Goal: Information Seeking & Learning: Learn about a topic

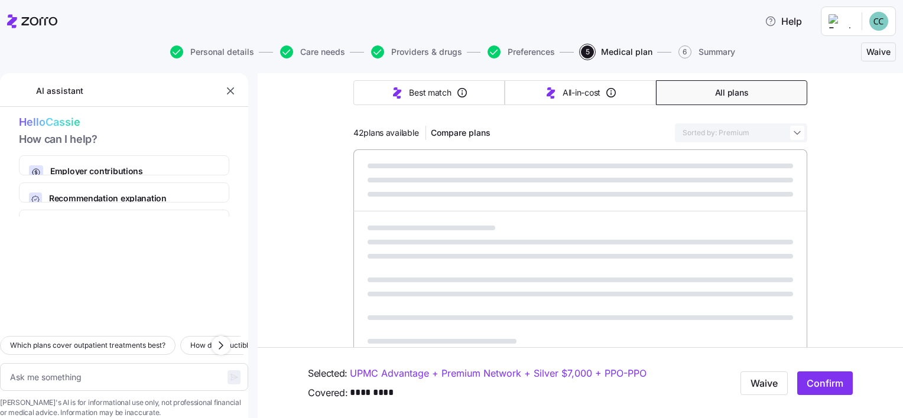
scroll to position [207, 0]
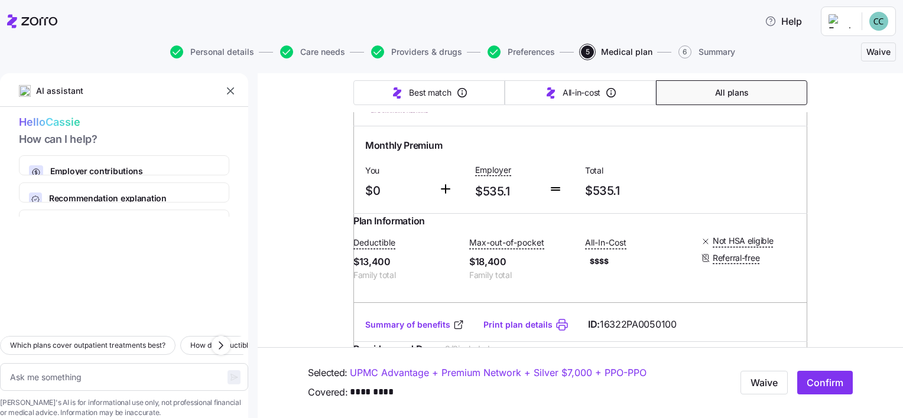
click at [192, 341] on div "Which plans cover outpatient treatments best? How do deductibles affect my cost…" at bounding box center [124, 373] width 248 height 92
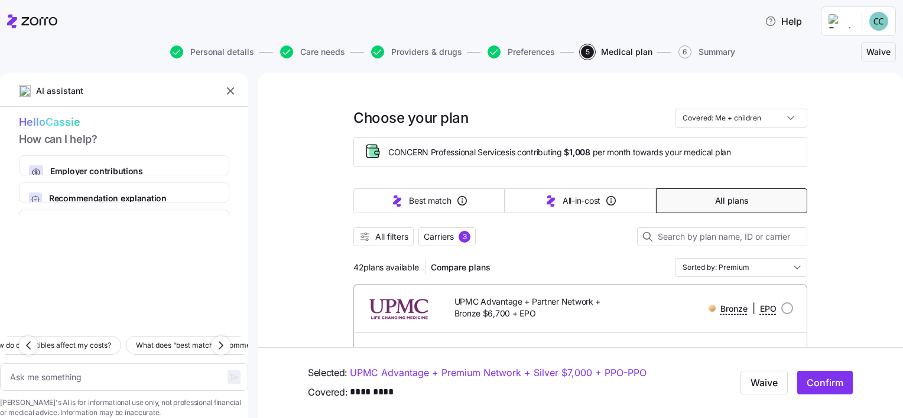
scroll to position [104, 0]
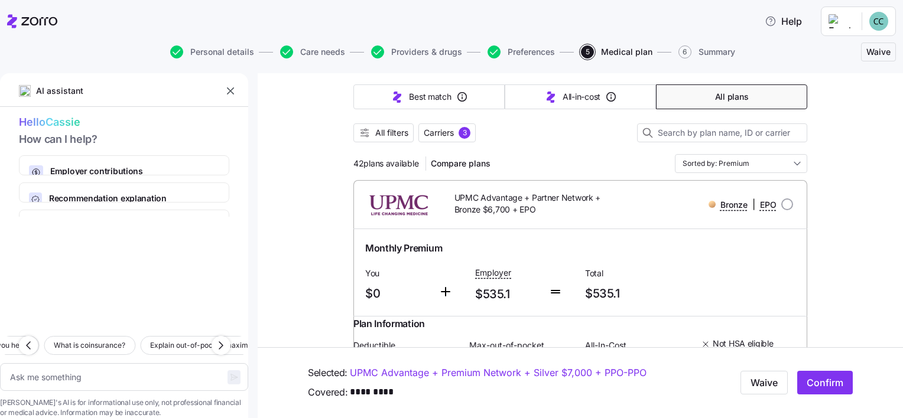
click at [197, 150] on div "Hello [PERSON_NAME] How can I help? Employer contributions How your company's p…" at bounding box center [124, 165] width 248 height 103
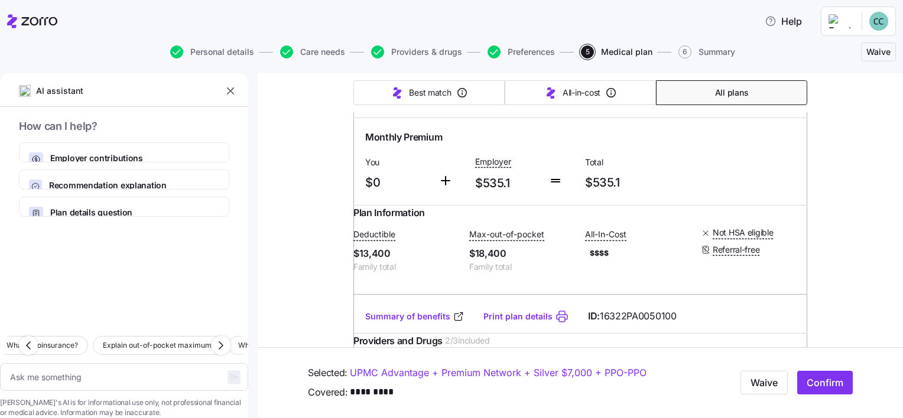
scroll to position [0, 0]
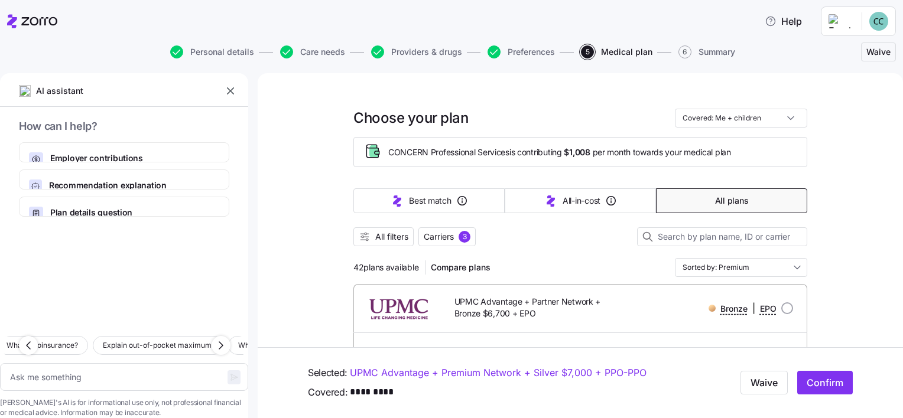
click at [872, 21] on html "Help Personal details Care needs Providers & drugs Preferences 5 Medical plan 6…" at bounding box center [451, 205] width 903 height 411
click at [852, 60] on div "My settings" at bounding box center [856, 53] width 72 height 19
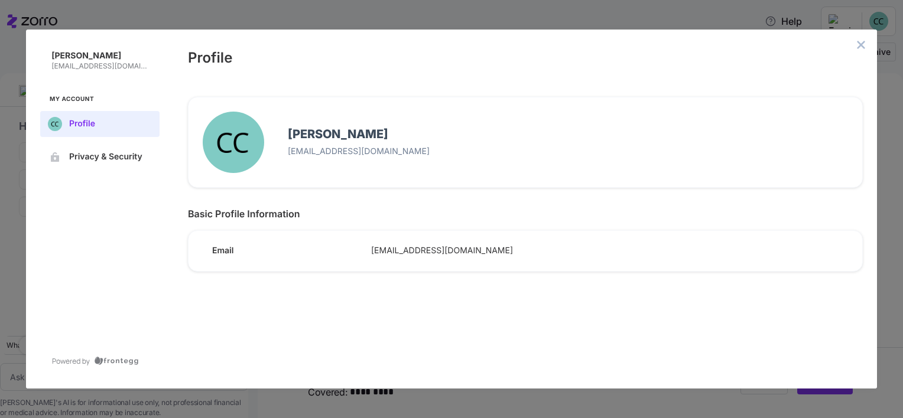
click at [866, 43] on button "close admin-box" at bounding box center [861, 45] width 17 height 17
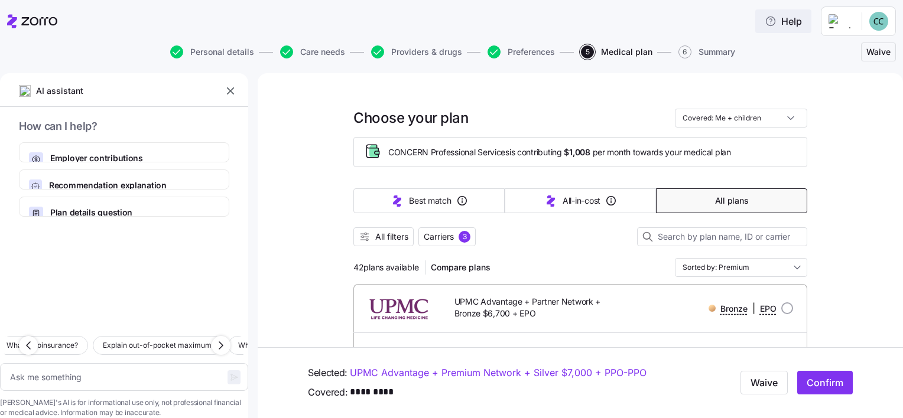
click at [795, 24] on span "Help" at bounding box center [783, 21] width 37 height 14
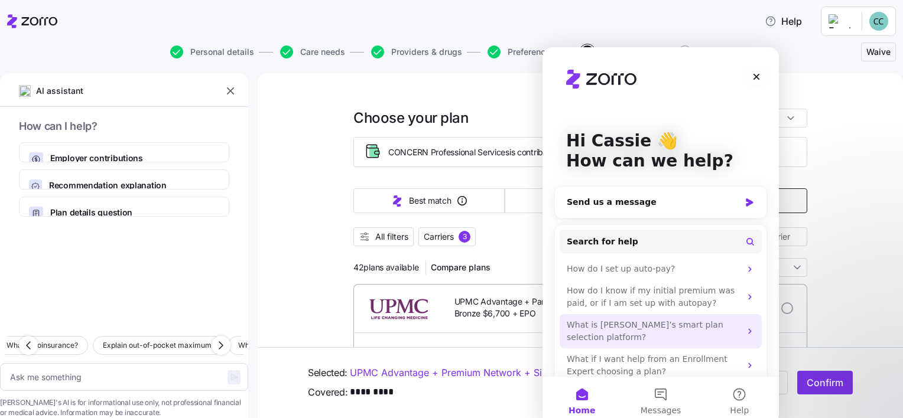
scroll to position [5, 0]
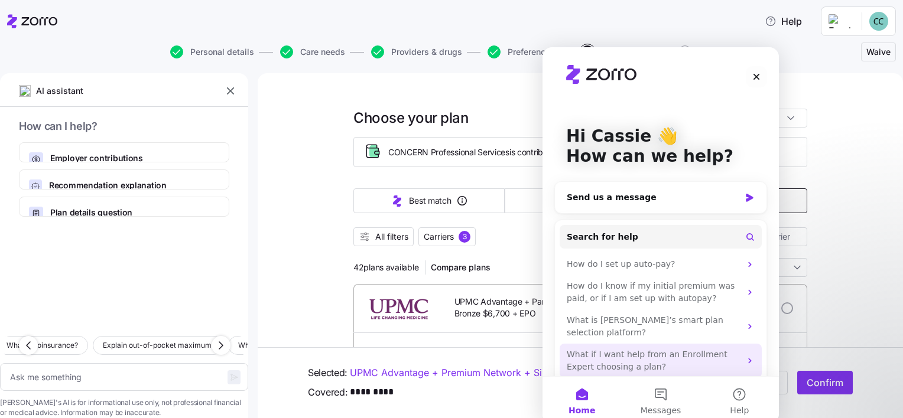
click at [628, 349] on div "What if I want help from an Enrollment Expert choosing a plan?" at bounding box center [654, 361] width 174 height 25
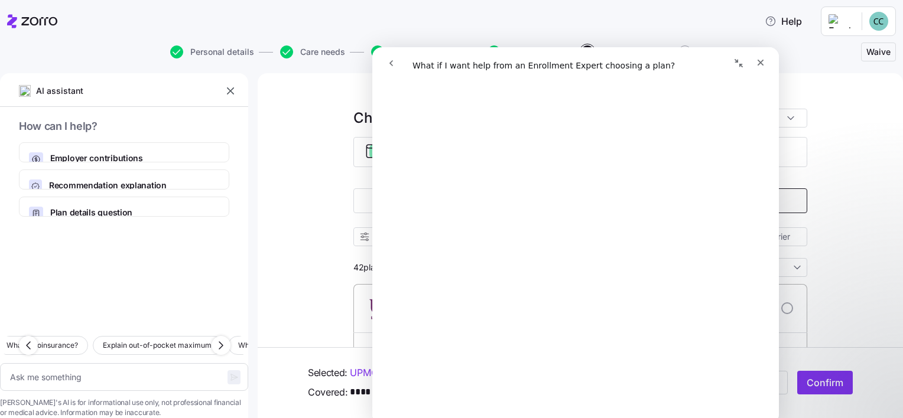
scroll to position [110, 0]
click at [759, 64] on icon "Close" at bounding box center [761, 63] width 7 height 7
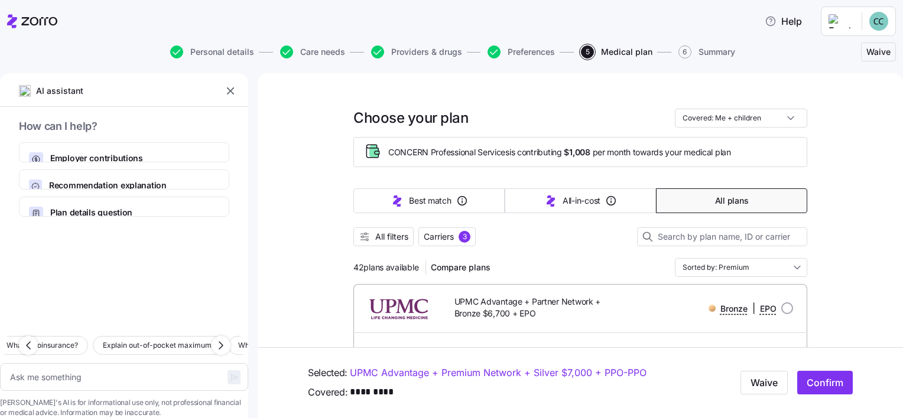
scroll to position [0, 0]
click at [25, 28] on icon at bounding box center [32, 21] width 50 height 14
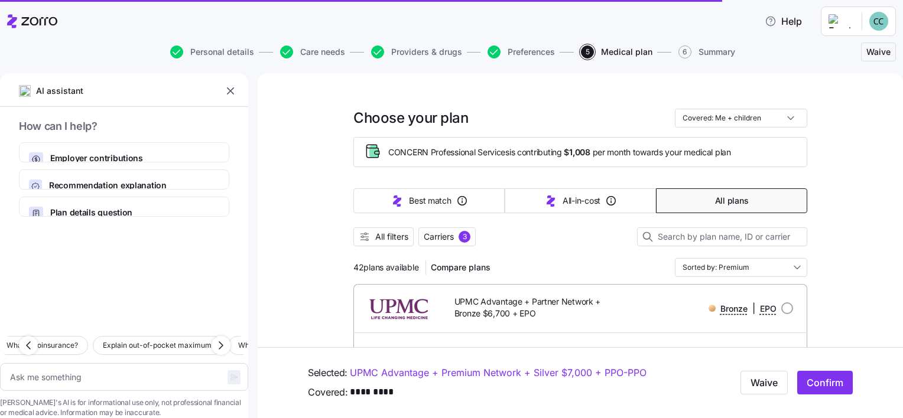
scroll to position [54, 0]
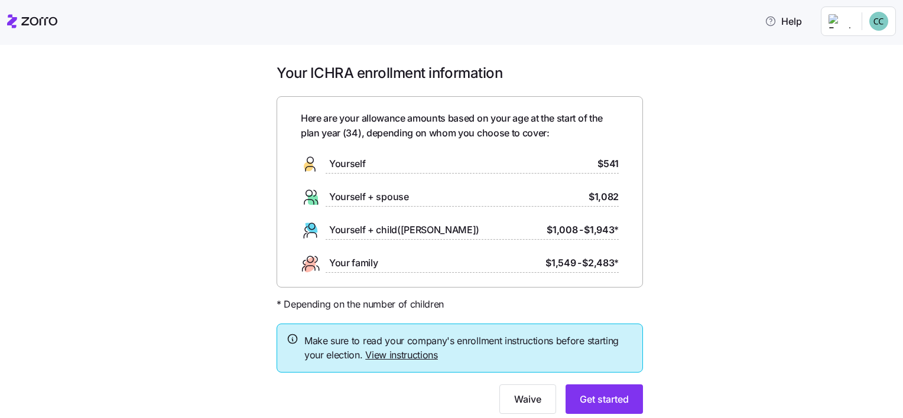
scroll to position [38, 0]
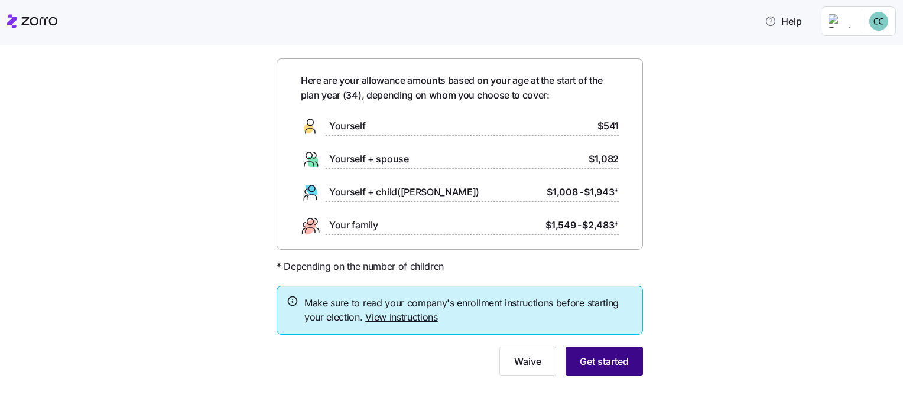
click at [582, 367] on span "Get started" at bounding box center [604, 362] width 49 height 14
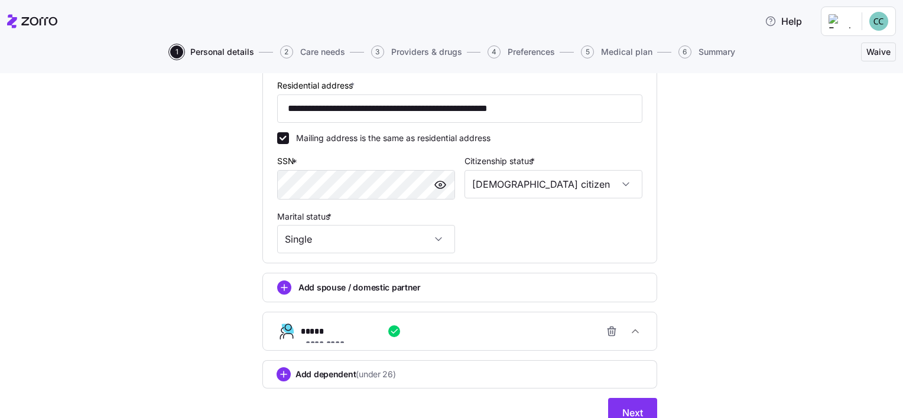
scroll to position [444, 0]
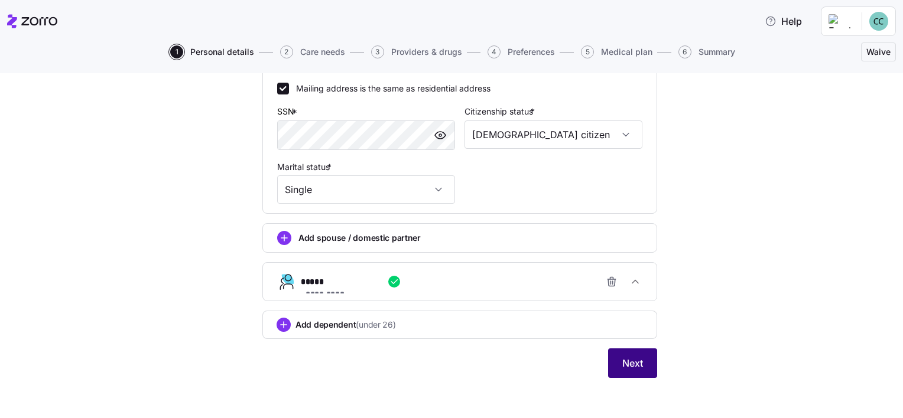
click at [627, 364] on span "Next" at bounding box center [632, 363] width 21 height 14
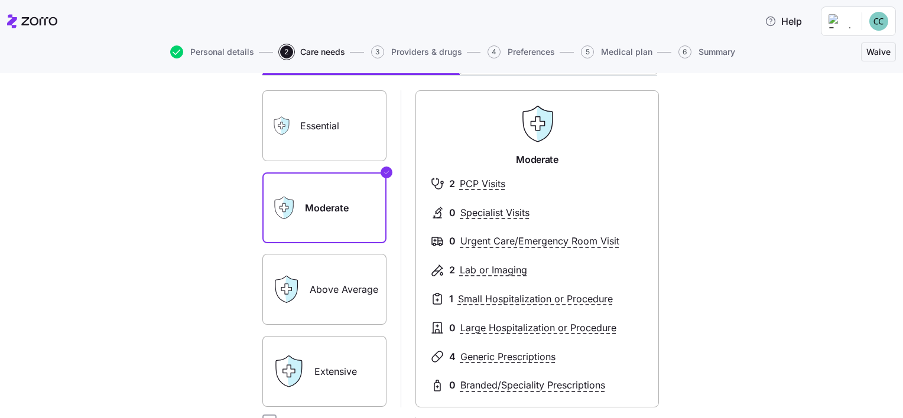
scroll to position [84, 0]
click at [324, 351] on label "Extensive" at bounding box center [324, 372] width 124 height 71
click at [0, 0] on input "Extensive" at bounding box center [0, 0] width 0 height 0
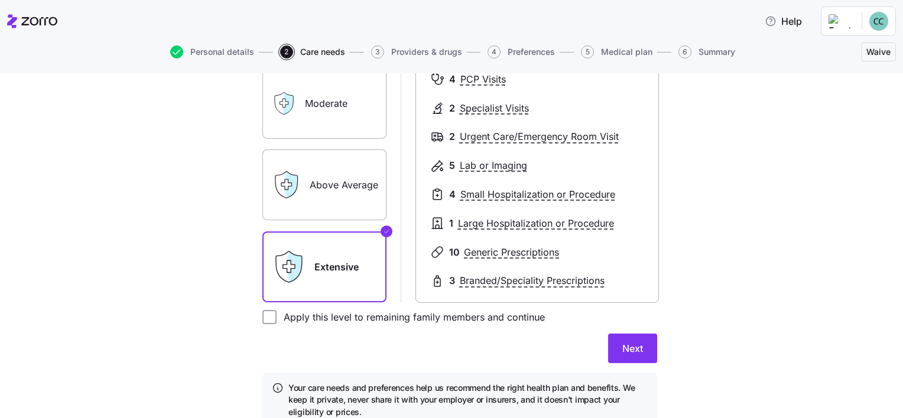
scroll to position [191, 0]
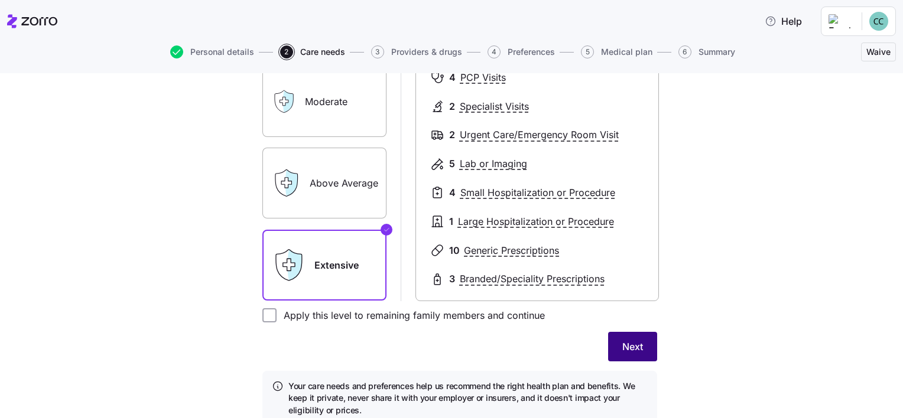
click at [633, 342] on span "Next" at bounding box center [632, 347] width 21 height 14
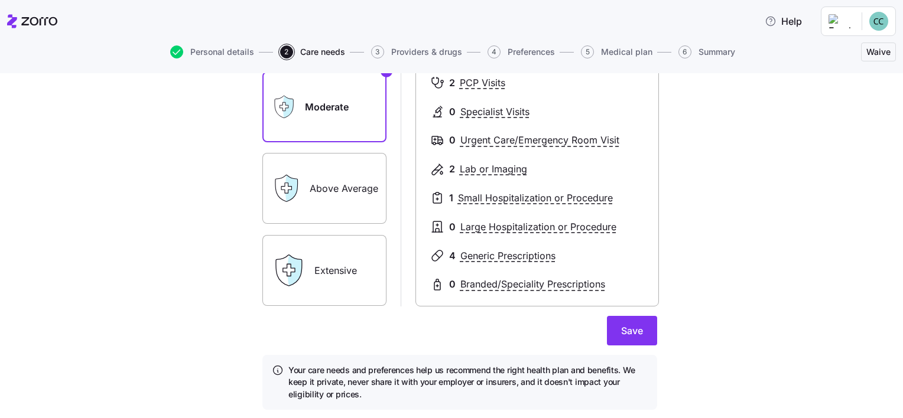
scroll to position [151, 0]
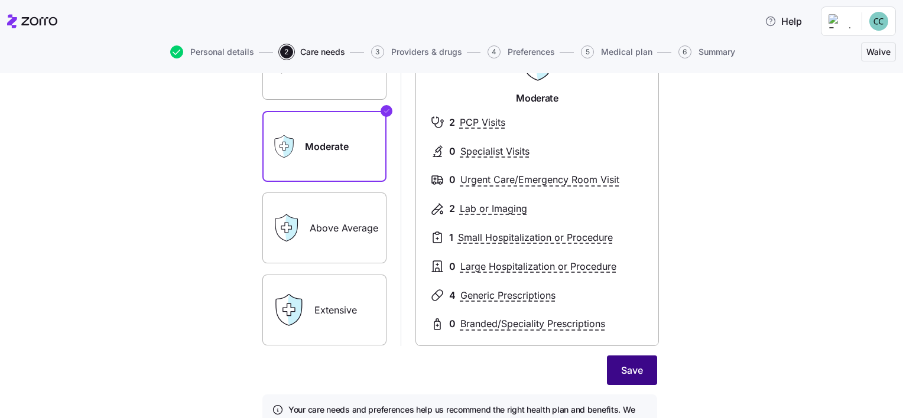
click at [634, 372] on span "Save" at bounding box center [632, 370] width 22 height 14
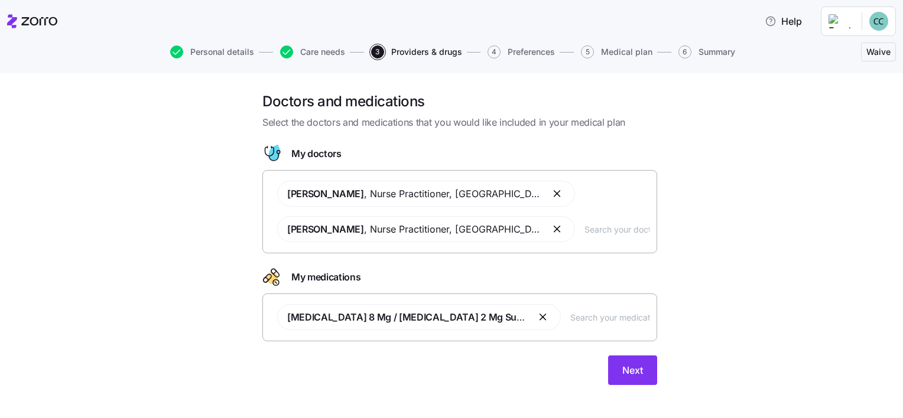
scroll to position [9, 0]
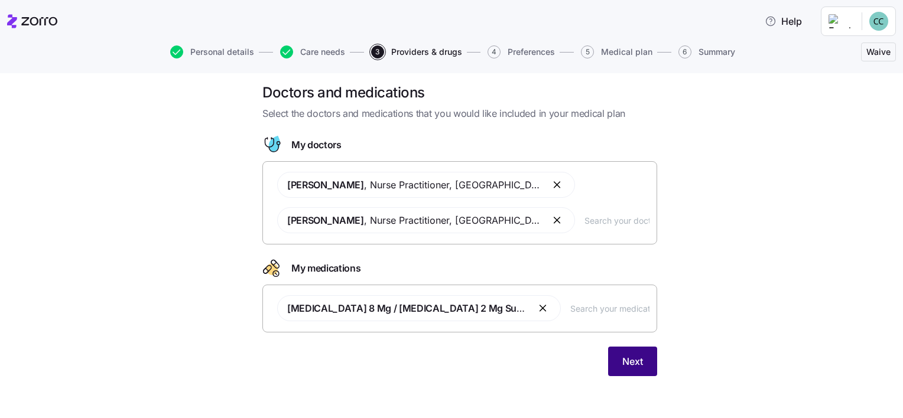
click at [625, 352] on button "Next" at bounding box center [632, 362] width 49 height 30
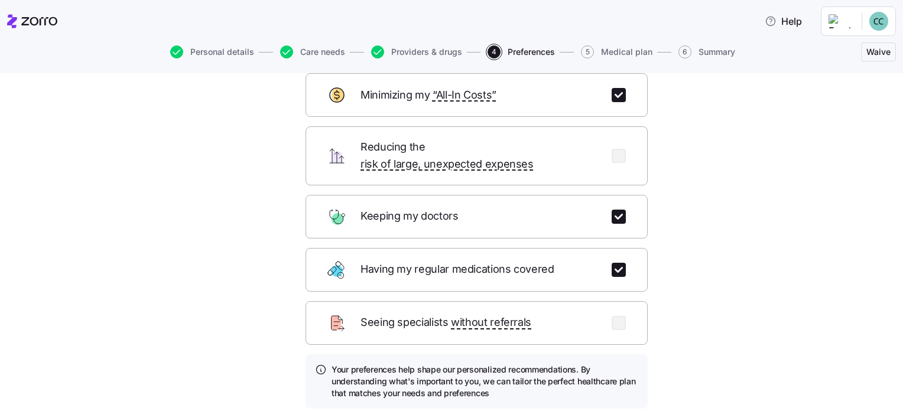
scroll to position [71, 0]
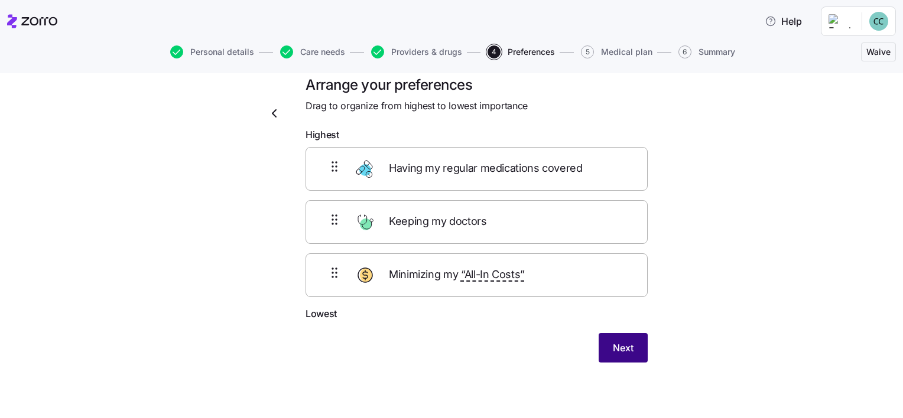
click at [634, 348] on button "Next" at bounding box center [623, 348] width 49 height 30
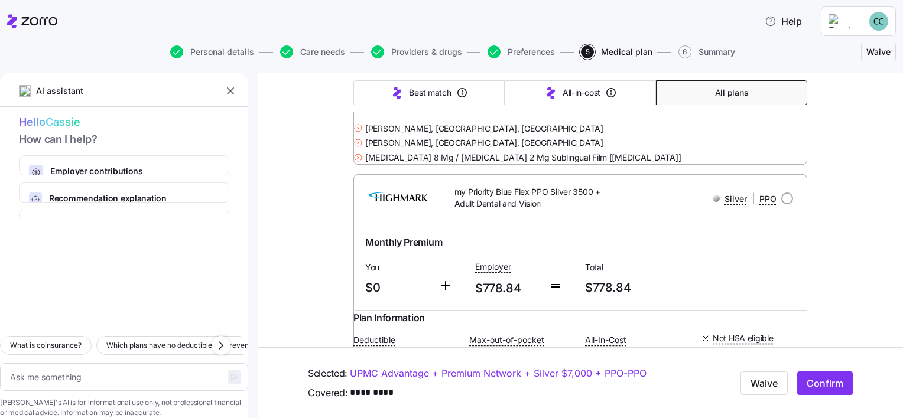
scroll to position [6500, 0]
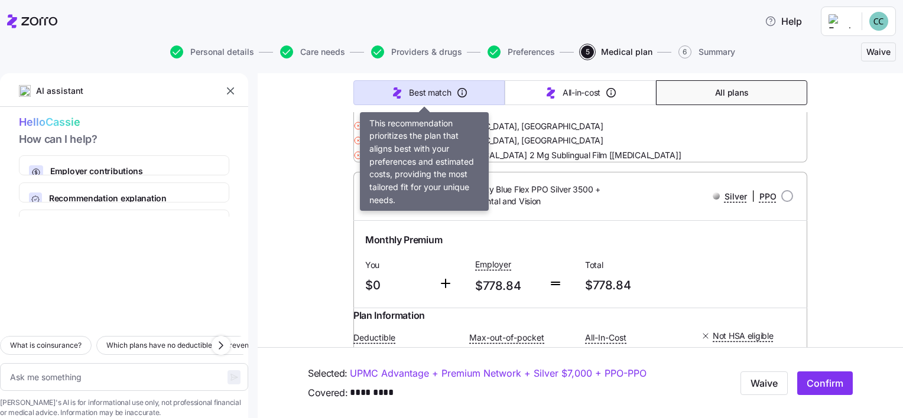
click at [402, 86] on button "Best match" at bounding box center [428, 92] width 151 height 25
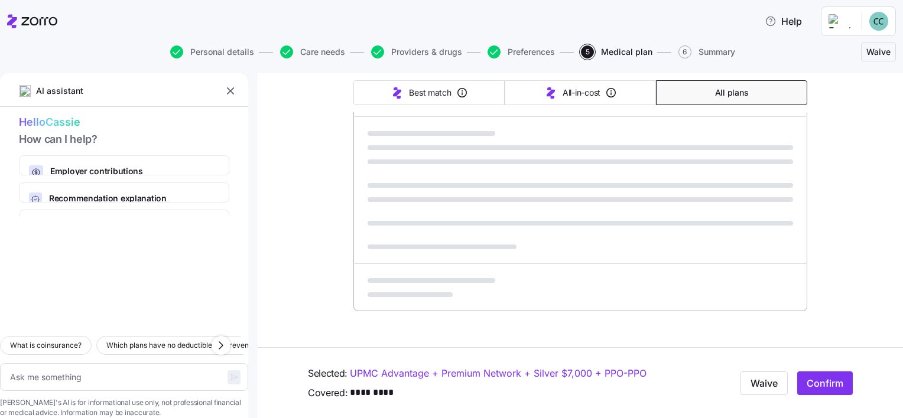
type textarea "x"
type input "Sorted by: Best match"
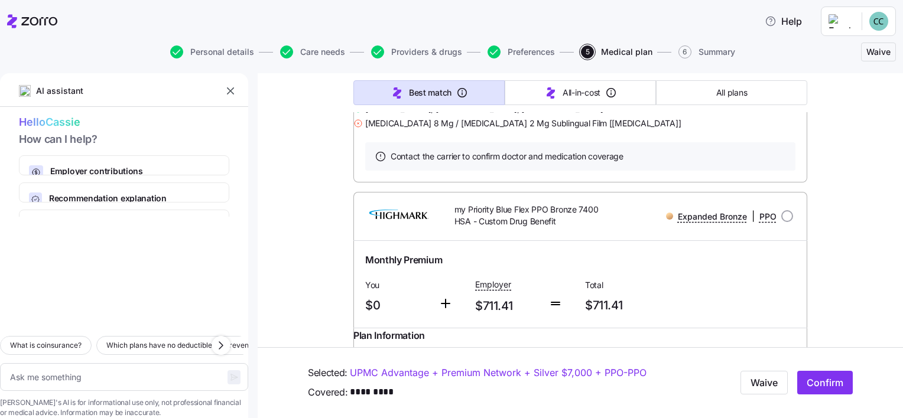
scroll to position [7931, 0]
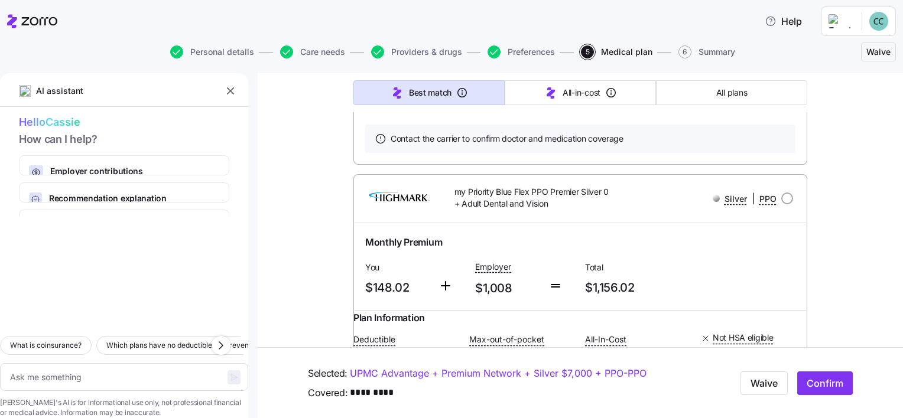
type textarea "x"
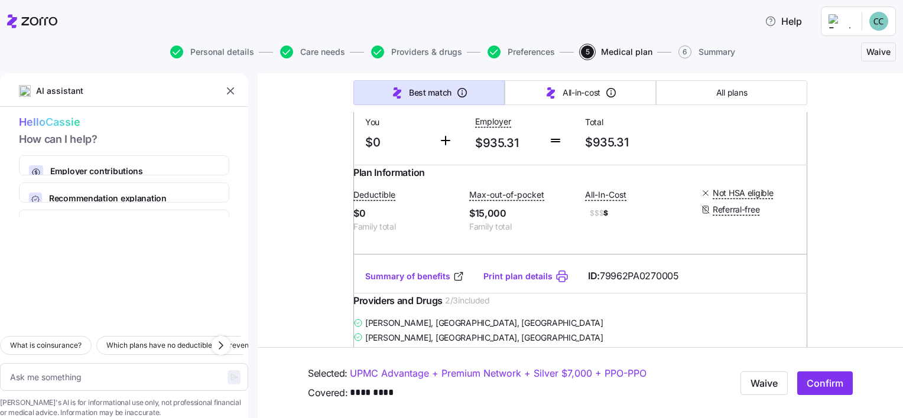
scroll to position [6903, 0]
click at [228, 339] on icon "button" at bounding box center [221, 346] width 14 height 14
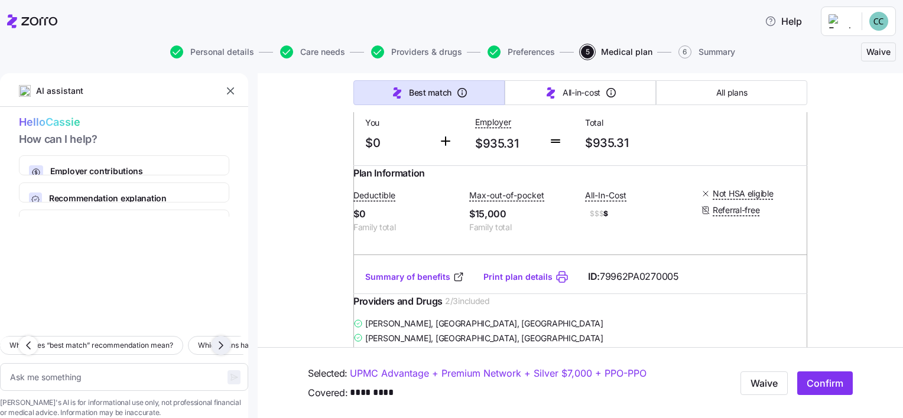
click at [228, 339] on icon "button" at bounding box center [221, 346] width 14 height 14
click at [227, 339] on icon "button" at bounding box center [221, 346] width 14 height 14
